Goal: Information Seeking & Learning: Learn about a topic

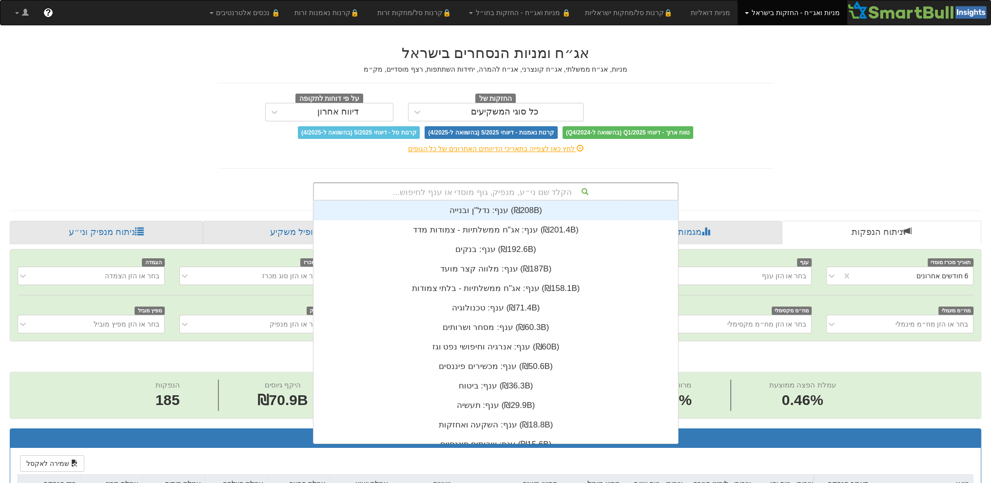
click at [498, 191] on div "הקלד שם ני״ע, מנפיק, גוף מוסדי או ענף לחיפוש..." at bounding box center [496, 191] width 364 height 17
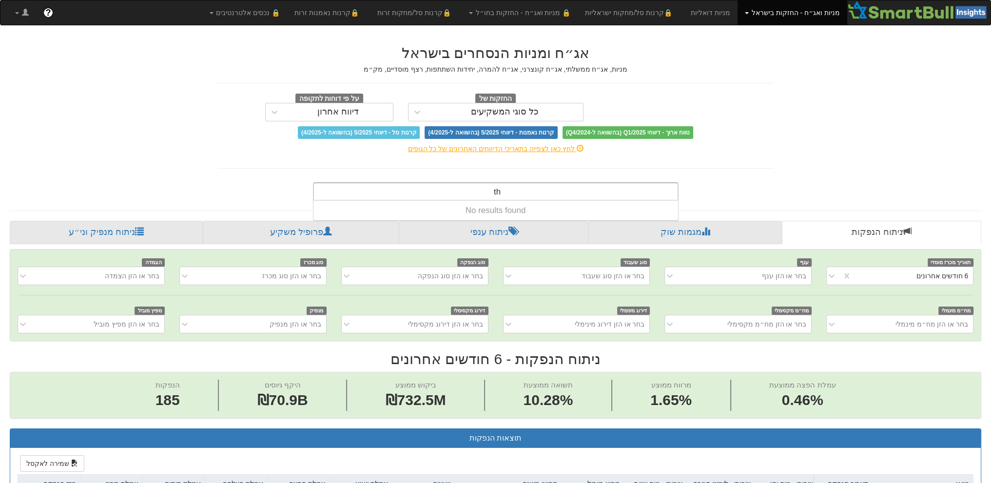
type input "t"
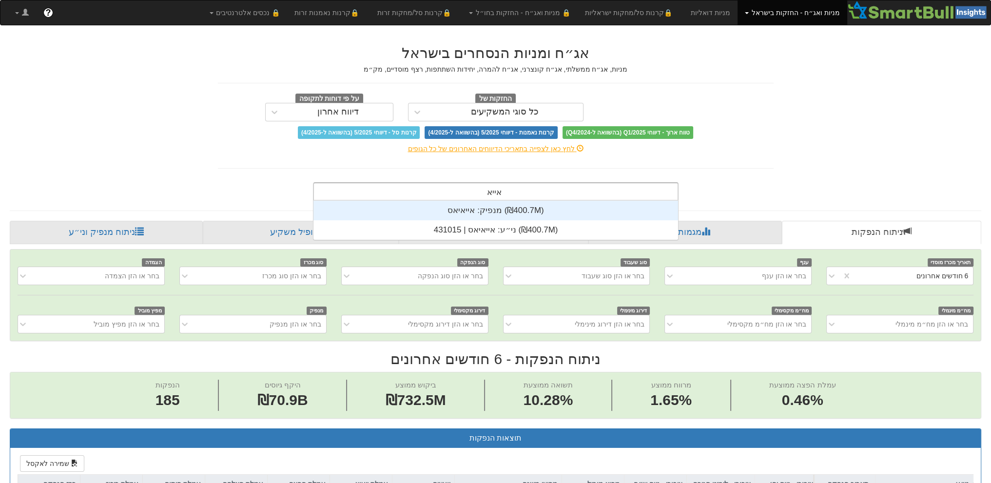
scroll to position [39, 0]
type input "אייאי"
click at [466, 215] on div "מנפיק: ‏אייאיאס ‎(₪400.7M)‎" at bounding box center [496, 211] width 365 height 20
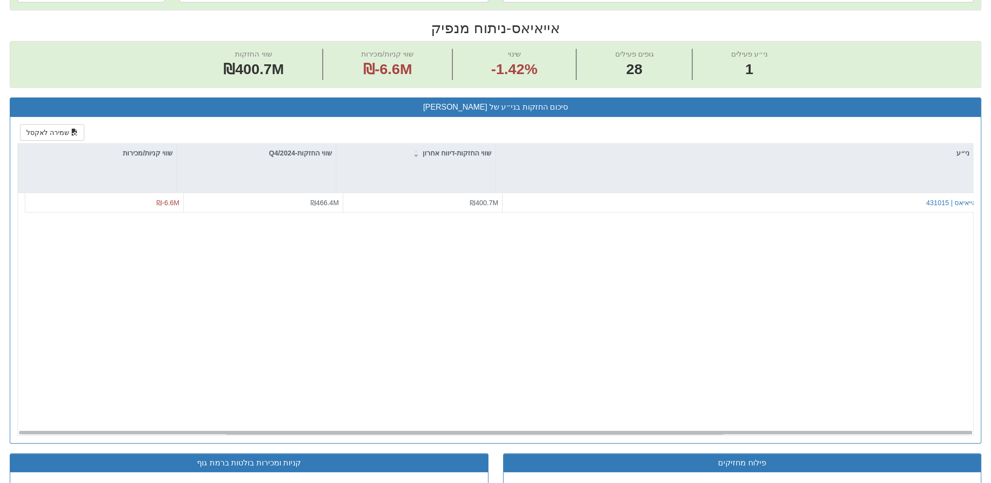
scroll to position [390, 0]
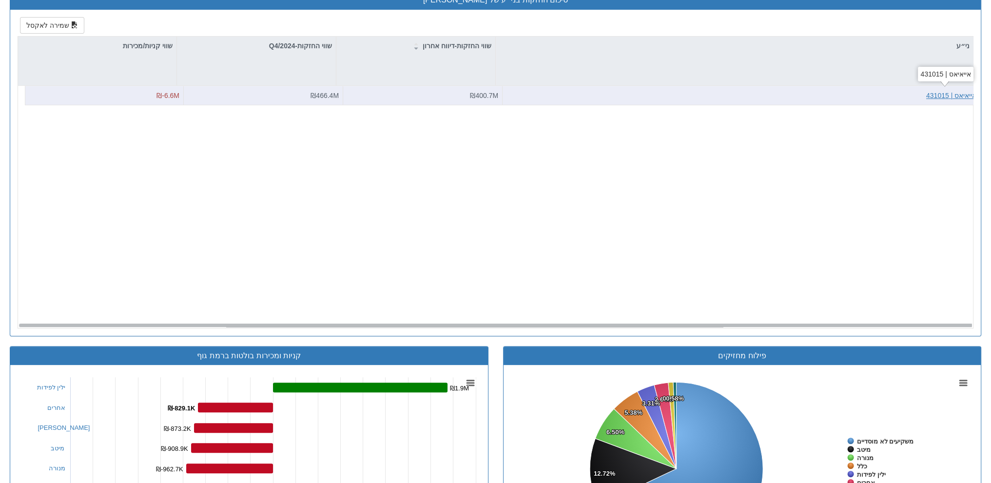
click at [936, 91] on div "אייאיאס | 431015" at bounding box center [951, 96] width 50 height 10
